Goal: Navigation & Orientation: Find specific page/section

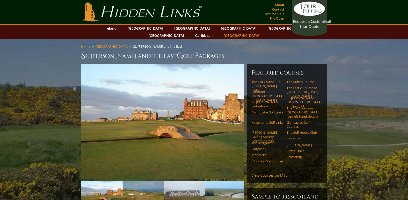
click at [262, 32] on link "[GEOGRAPHIC_DATA]" at bounding box center [241, 35] width 41 height 7
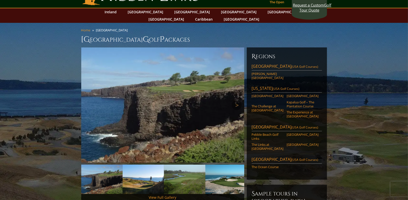
scroll to position [25, 0]
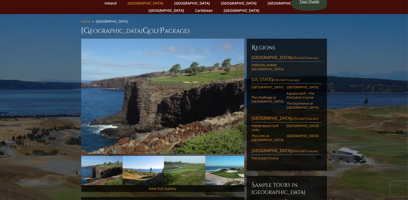
click at [154, 3] on link "[GEOGRAPHIC_DATA]" at bounding box center [145, 2] width 41 height 7
